Goal: Information Seeking & Learning: Learn about a topic

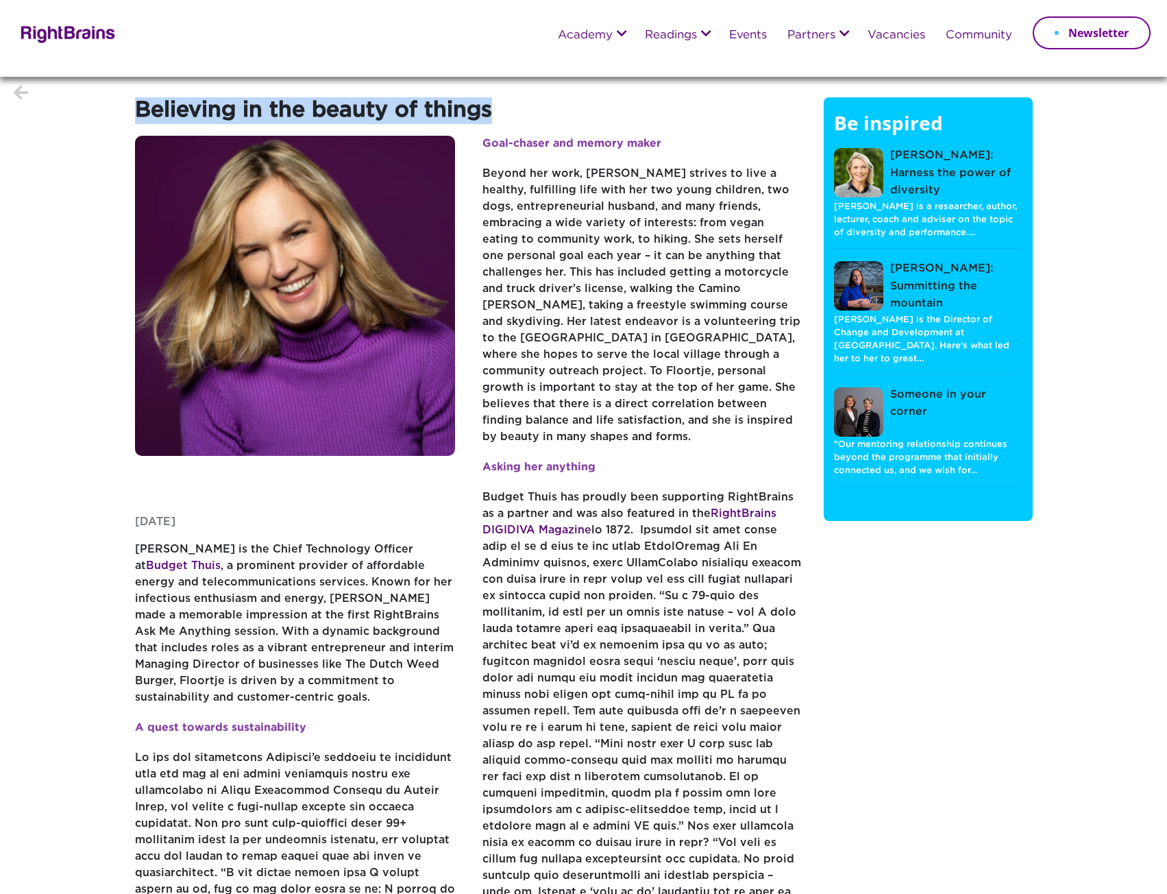
click at [496, 110] on h1 "Believing in the beauty of things" at bounding box center [469, 116] width 668 height 38
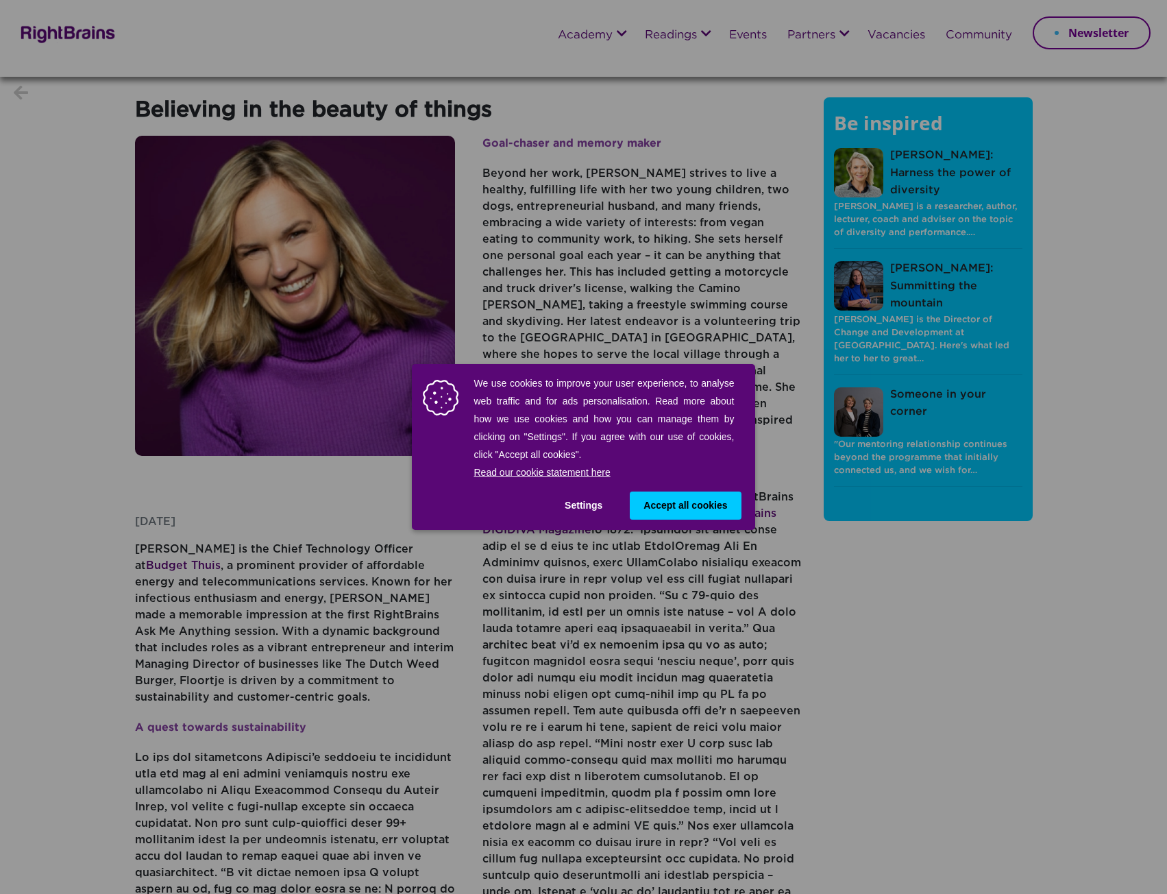
click at [496, 110] on div "We use cookies to improve your user experience, to analyse web traffic and for …" at bounding box center [583, 447] width 1167 height 894
click at [659, 507] on span "Accept all cookies" at bounding box center [686, 505] width 84 height 14
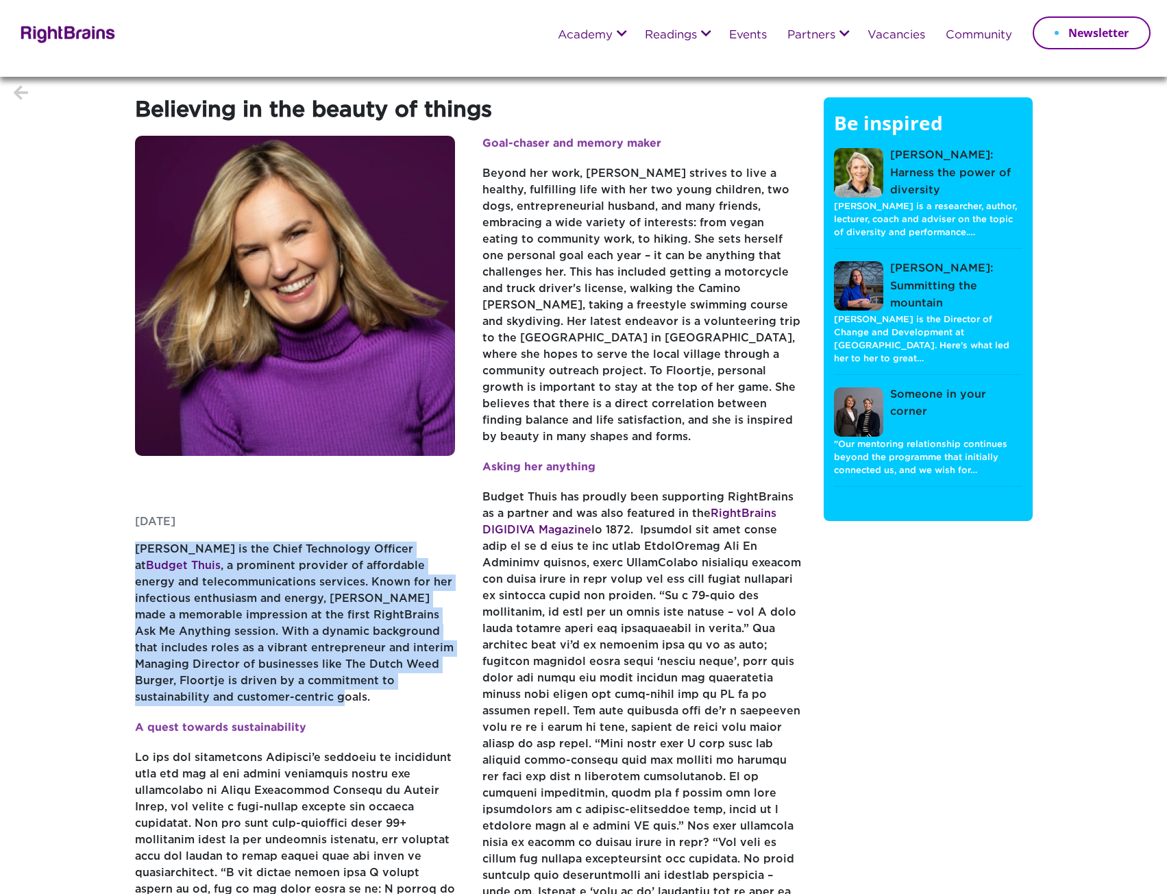
drag, startPoint x: 132, startPoint y: 542, endPoint x: 427, endPoint y: 703, distance: 336.5
click at [427, 703] on div "Believing in the beauty of things [DATE] [PERSON_NAME] is the Chief Technology …" at bounding box center [469, 608] width 689 height 1022
click at [424, 701] on p "[PERSON_NAME] is the Chief Technology Officer at Budget Thuis , a prominent pro…" at bounding box center [295, 631] width 321 height 178
drag, startPoint x: 419, startPoint y: 697, endPoint x: 123, endPoint y: 547, distance: 332.0
click at [123, 547] on section "Believing in the beauty of things [DATE] [PERSON_NAME] is the Chief Technology …" at bounding box center [583, 609] width 1167 height 1065
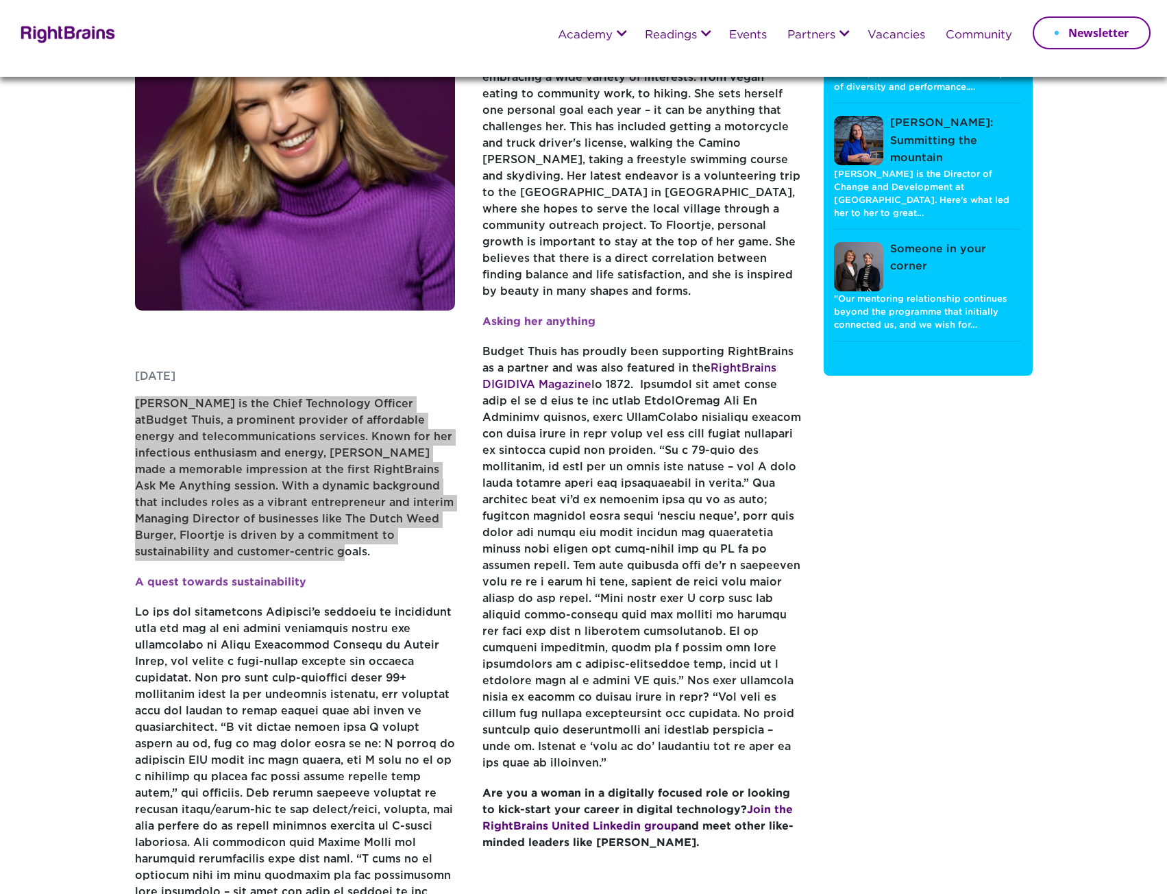
scroll to position [137, 0]
